Goal: Information Seeking & Learning: Learn about a topic

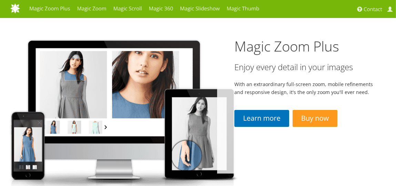
scroll to position [34, 0]
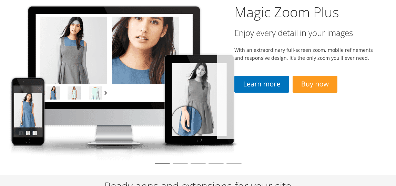
click at [200, 129] on img at bounding box center [122, 79] width 234 height 161
